Goal: Task Accomplishment & Management: Manage account settings

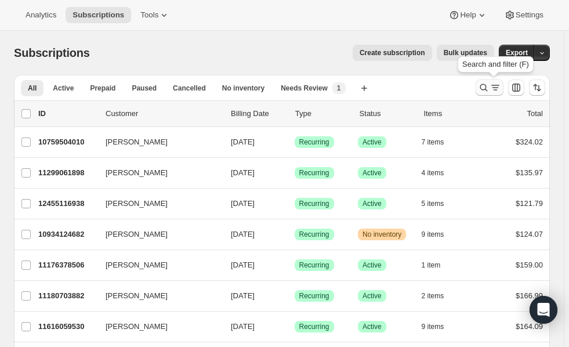
click at [488, 84] on icon "Search and filter results" at bounding box center [484, 88] width 12 height 12
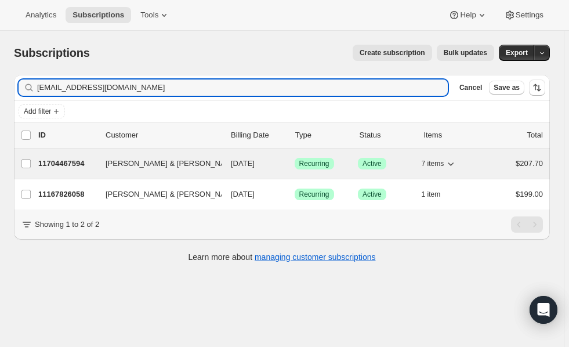
type input "[EMAIL_ADDRESS][DOMAIN_NAME]"
click at [53, 159] on p "11704467594" at bounding box center [67, 164] width 58 height 12
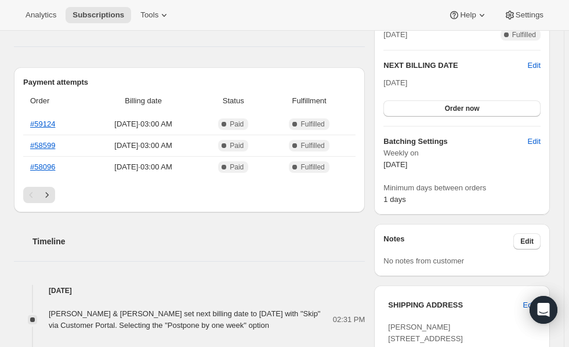
scroll to position [282, 0]
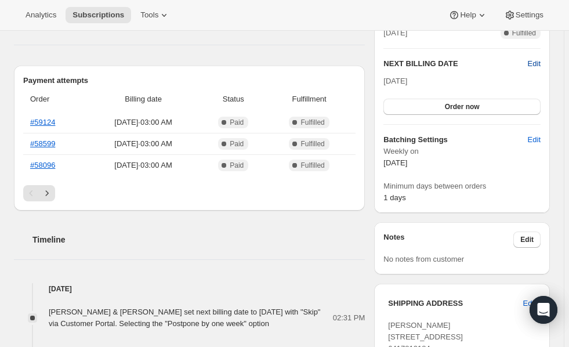
click at [540, 61] on span "Edit" at bounding box center [534, 64] width 13 height 12
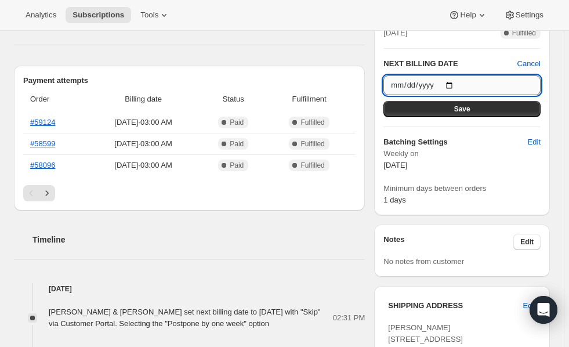
click at [454, 82] on input "[DATE]" at bounding box center [461, 85] width 157 height 20
type input "[DATE]"
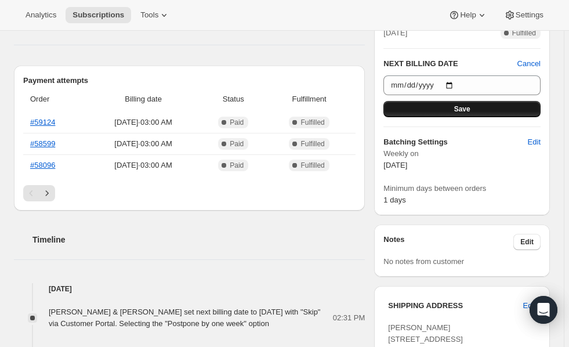
click at [454, 109] on button "Save" at bounding box center [461, 109] width 157 height 16
